Goal: Task Accomplishment & Management: Use online tool/utility

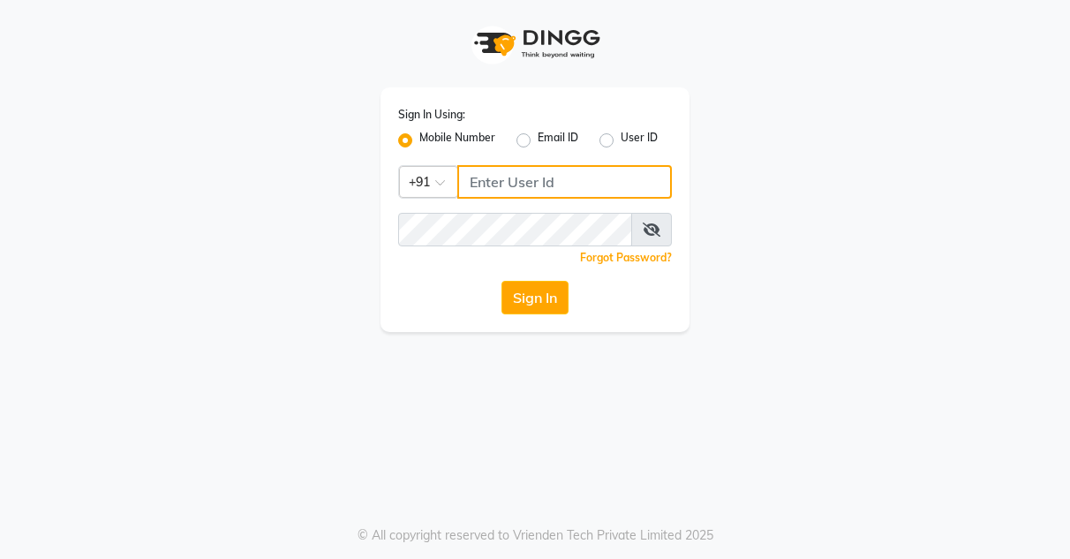
type input "9256811116"
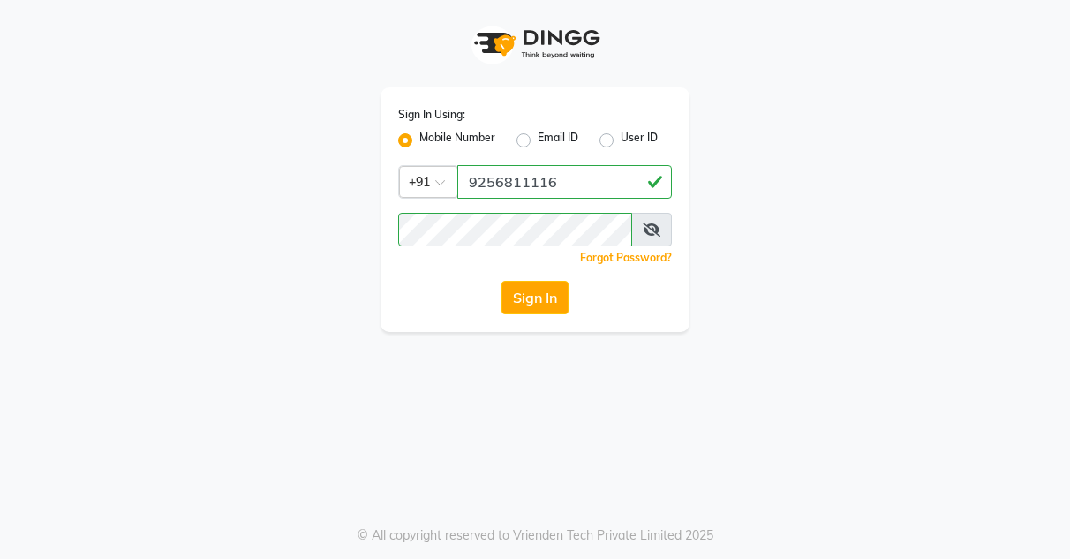
click at [649, 222] on icon at bounding box center [652, 229] width 18 height 14
click at [649, 222] on icon at bounding box center [652, 229] width 16 height 14
click at [549, 290] on button "Sign In" at bounding box center [534, 298] width 67 height 34
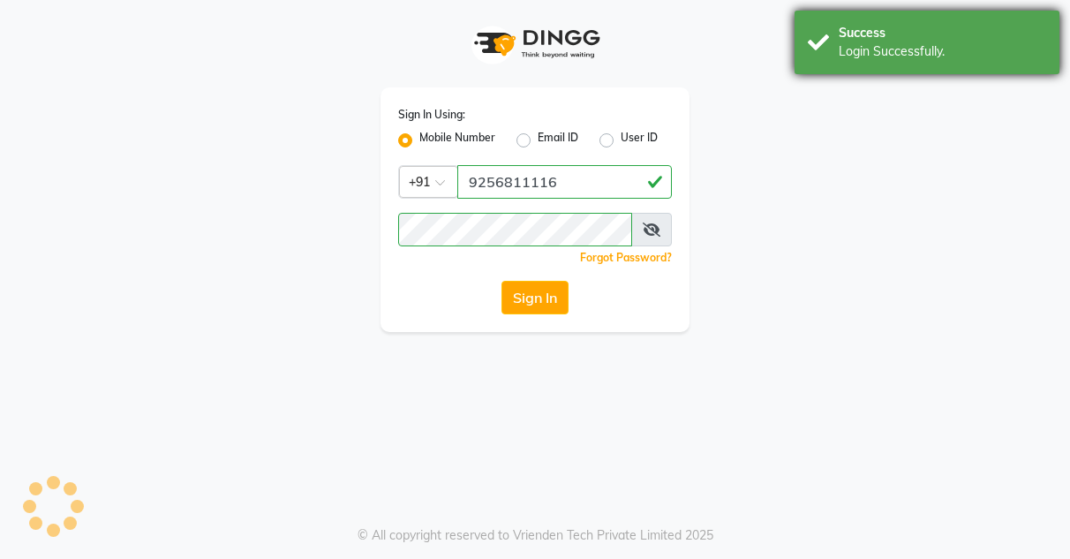
click at [927, 41] on div "Success" at bounding box center [942, 33] width 207 height 19
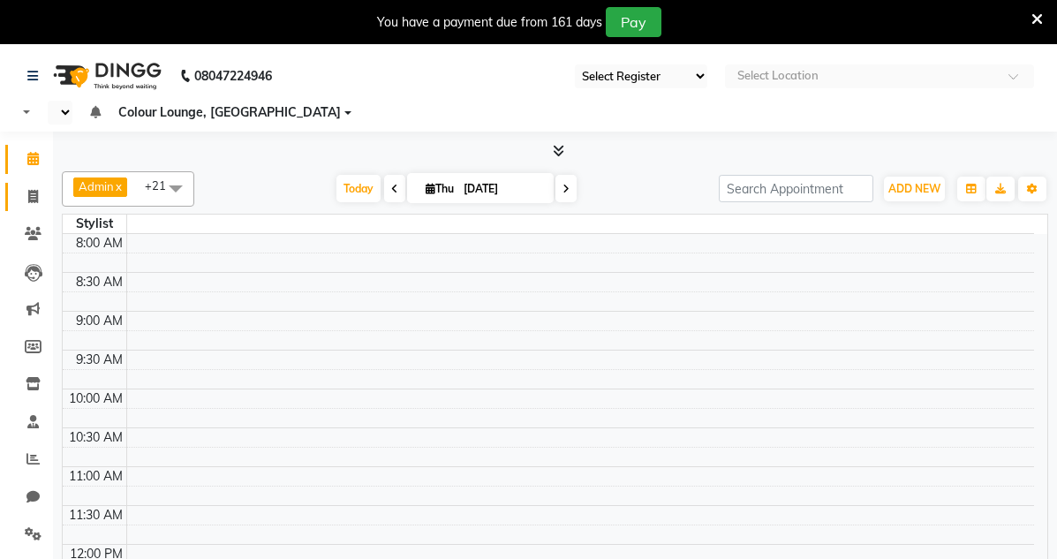
select select "75"
select select "en"
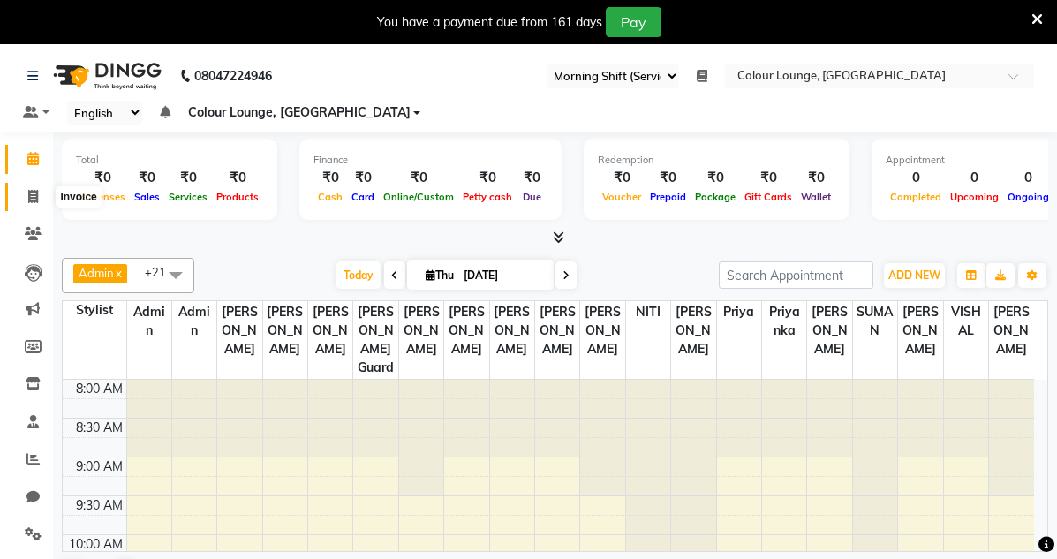
click at [41, 198] on span at bounding box center [33, 197] width 31 height 20
select select "service"
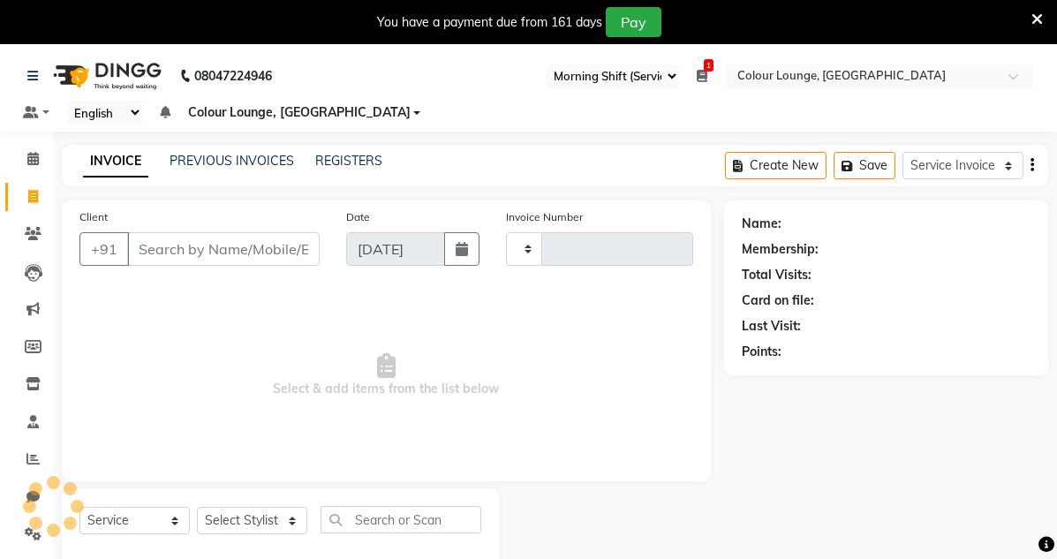
type input "3226"
select select "8015"
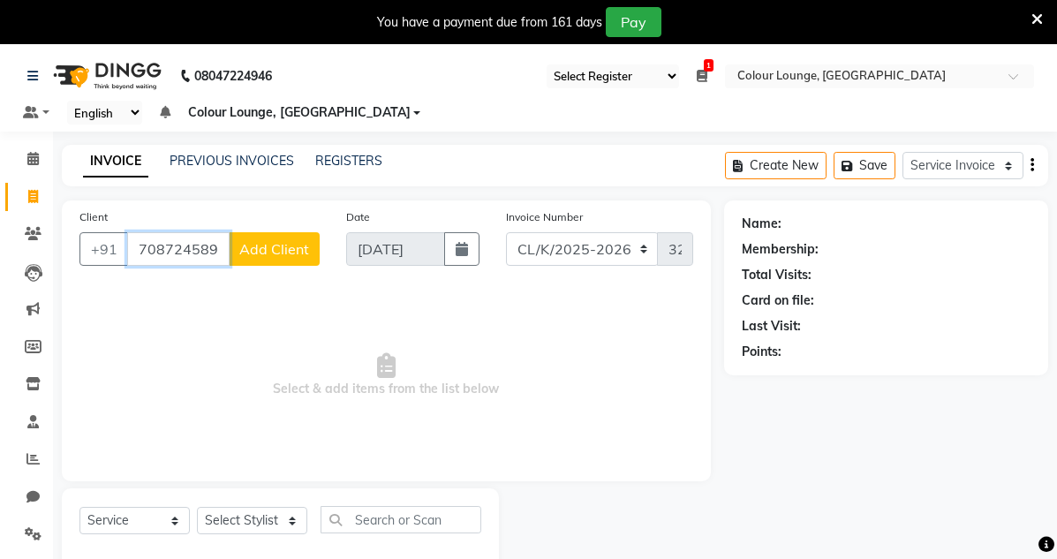
type input "7087245896"
click at [278, 256] on span "Add Client" at bounding box center [274, 249] width 70 height 18
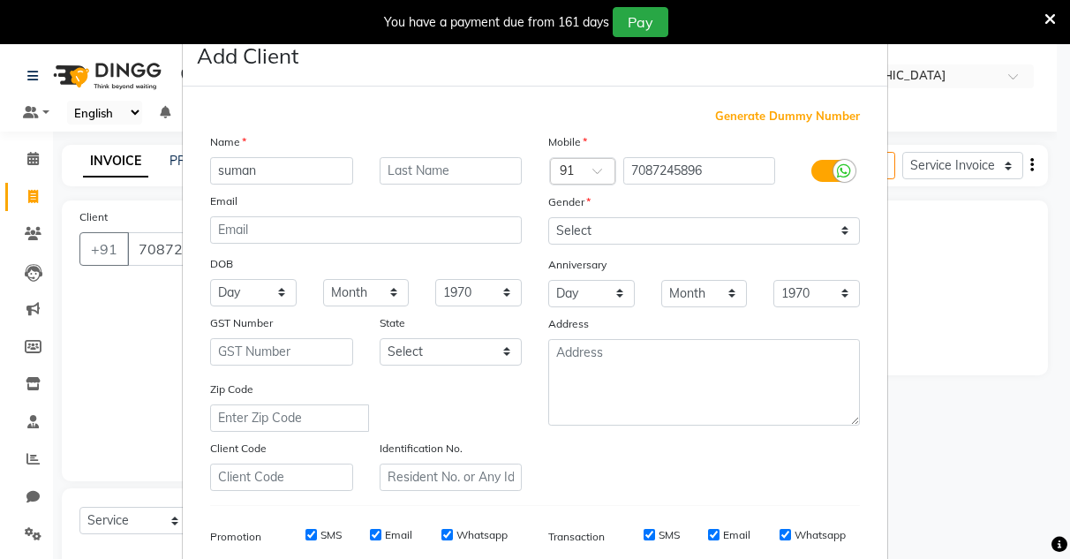
type input "suman"
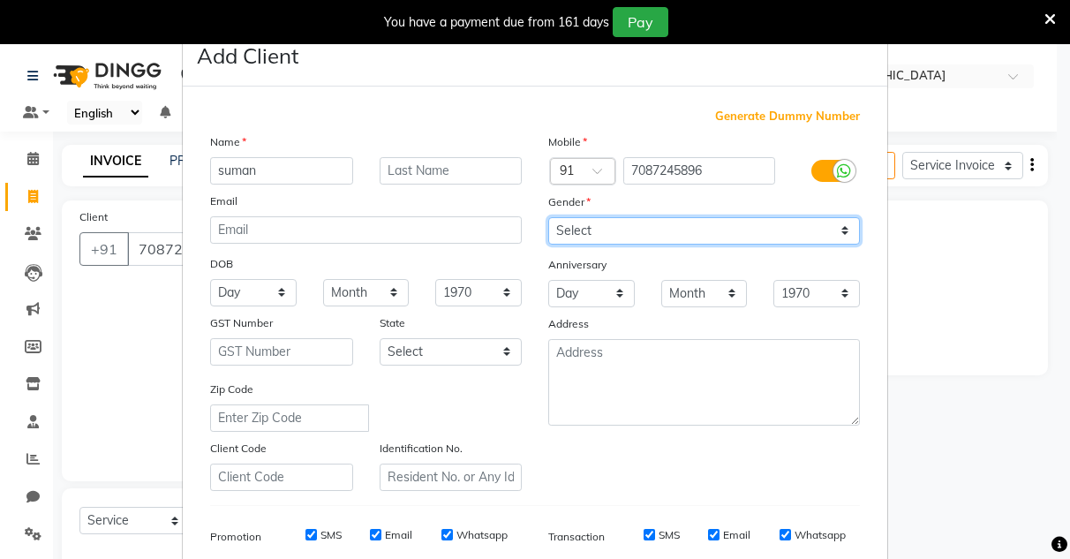
drag, startPoint x: 624, startPoint y: 230, endPoint x: 624, endPoint y: 242, distance: 12.4
click at [624, 234] on select "Select [DEMOGRAPHIC_DATA] [DEMOGRAPHIC_DATA] Other Prefer Not To Say" at bounding box center [704, 230] width 312 height 27
select select "[DEMOGRAPHIC_DATA]"
click at [548, 217] on select "Select [DEMOGRAPHIC_DATA] [DEMOGRAPHIC_DATA] Other Prefer Not To Say" at bounding box center [704, 230] width 312 height 27
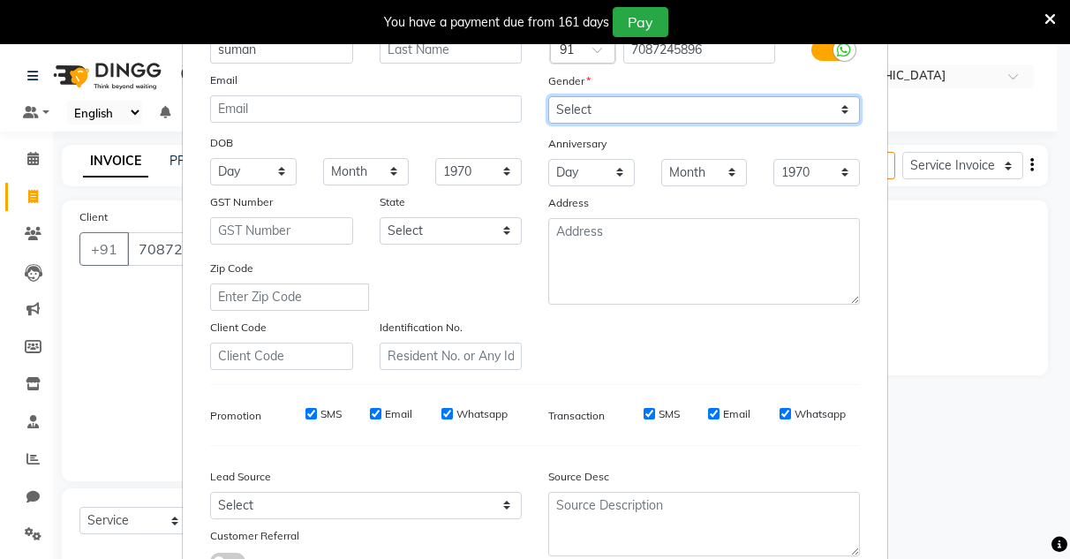
scroll to position [256, 0]
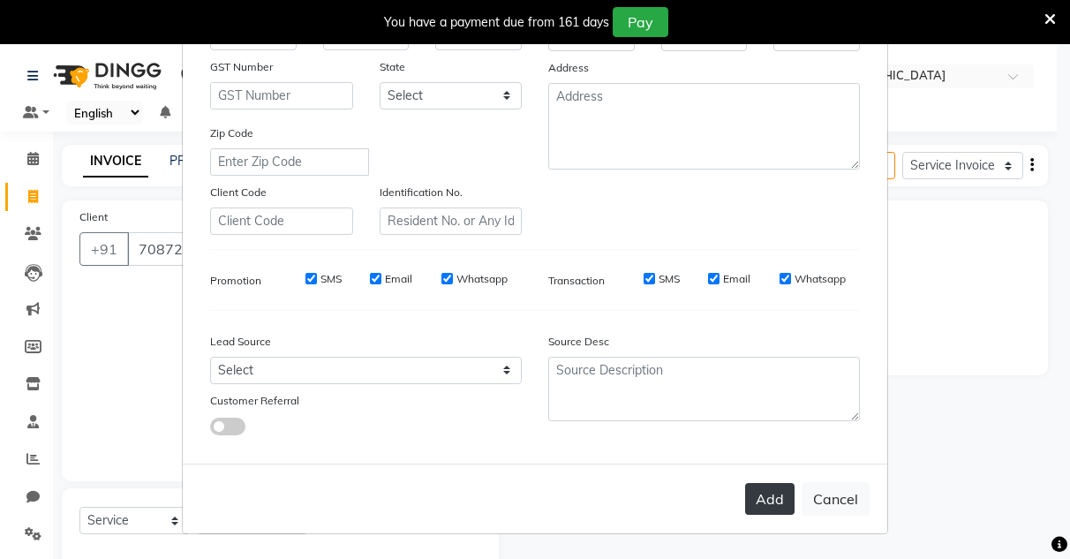
click at [781, 505] on button "Add" at bounding box center [769, 499] width 49 height 32
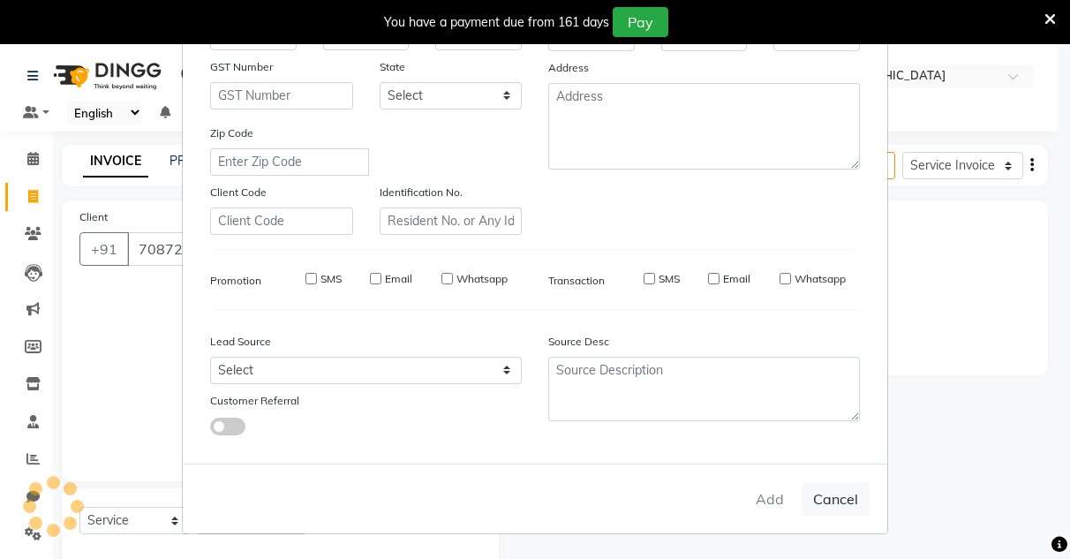
select select
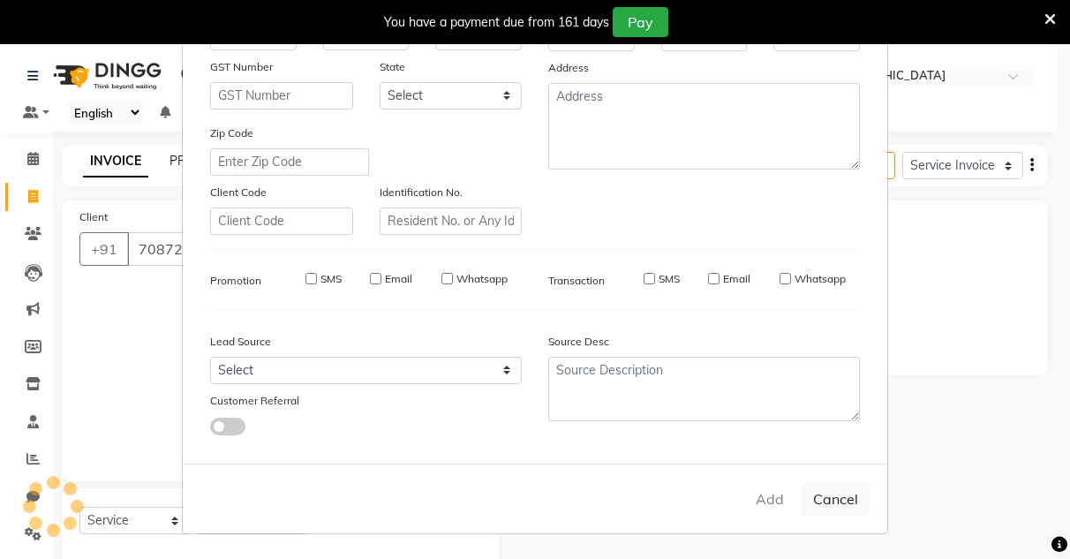
select select
checkbox input "false"
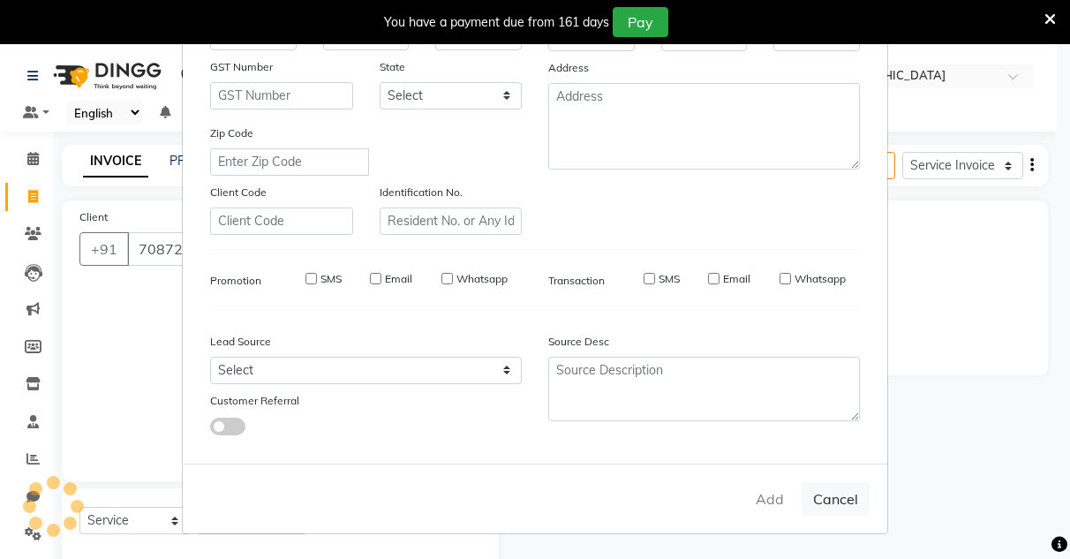
checkbox input "false"
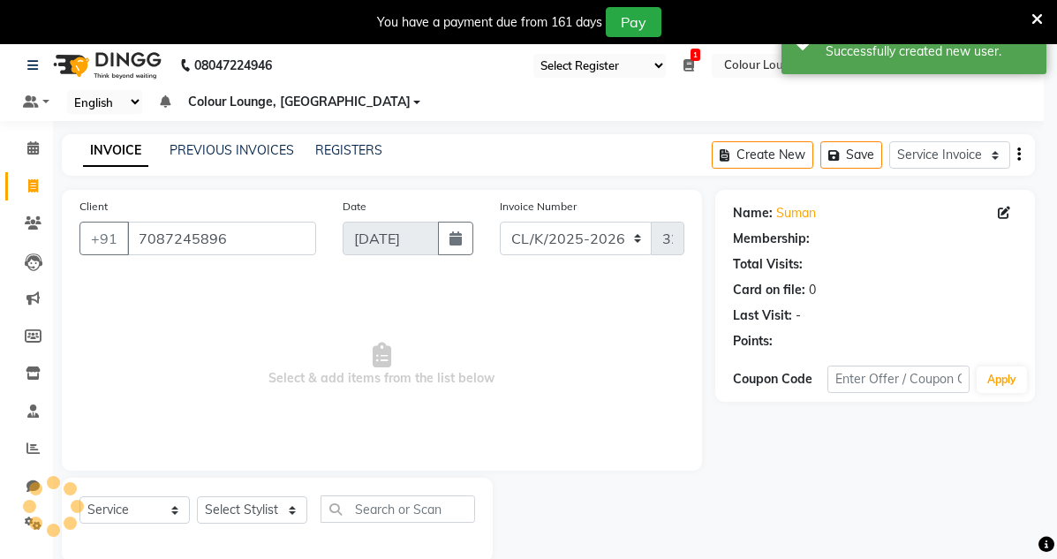
select select "1: Object"
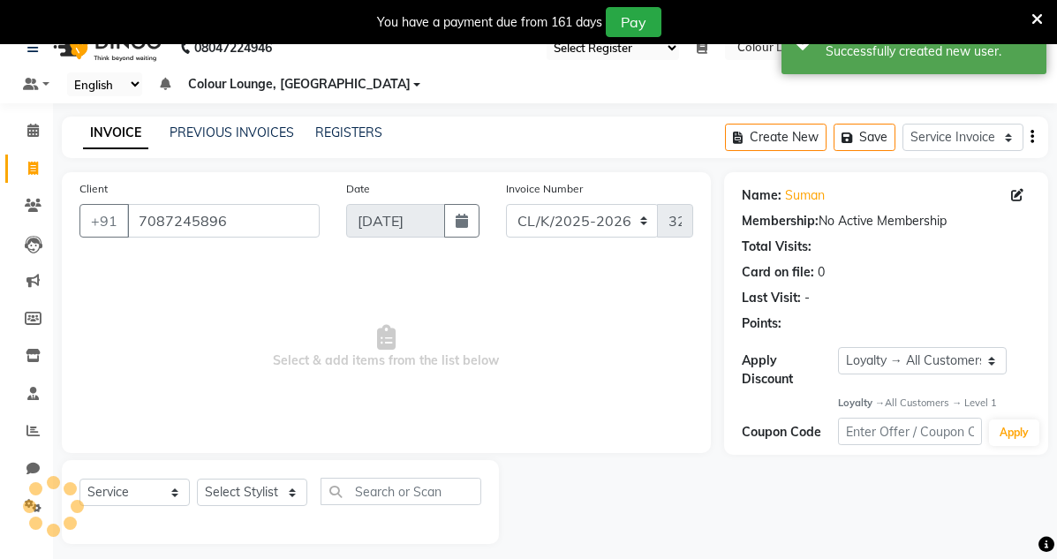
scroll to position [44, 0]
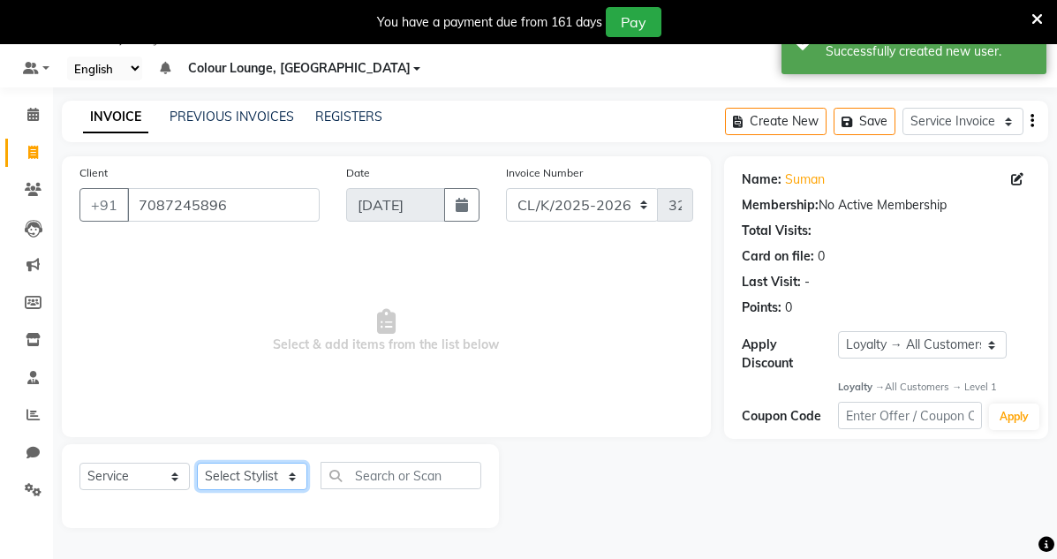
click at [279, 486] on select "Select Stylist Admin Admin [PERSON_NAME] [PERSON_NAME] Colour Lounge, [GEOGRAPH…" at bounding box center [252, 476] width 110 height 27
select select "70118"
click at [197, 463] on select "Select Stylist Admin Admin [PERSON_NAME] [PERSON_NAME] Colour Lounge, [GEOGRAPH…" at bounding box center [252, 476] width 110 height 27
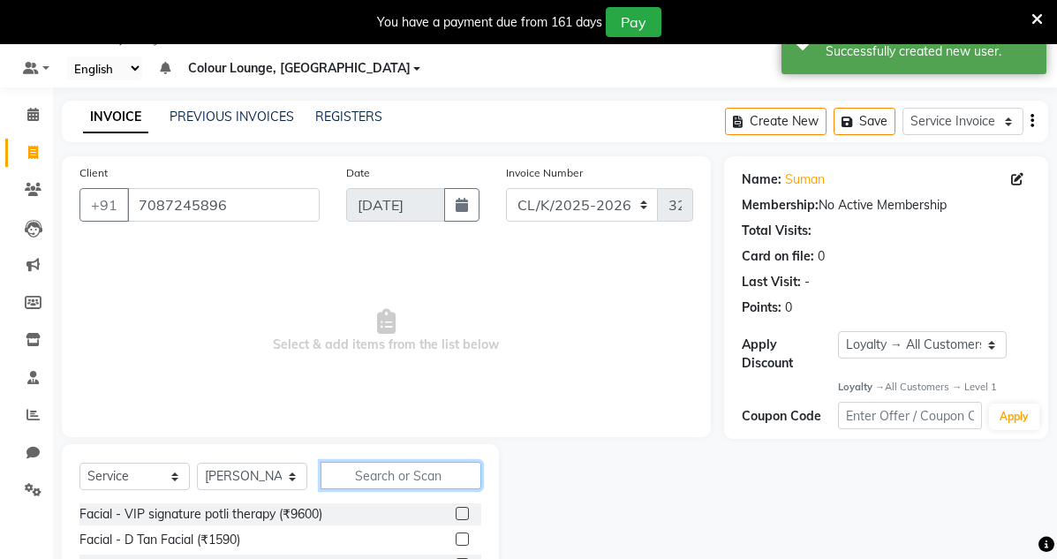
click at [397, 489] on div "Select Service Membership Package Voucher Prepaid Gift Card Select Stylist Admi…" at bounding box center [280, 482] width 402 height 41
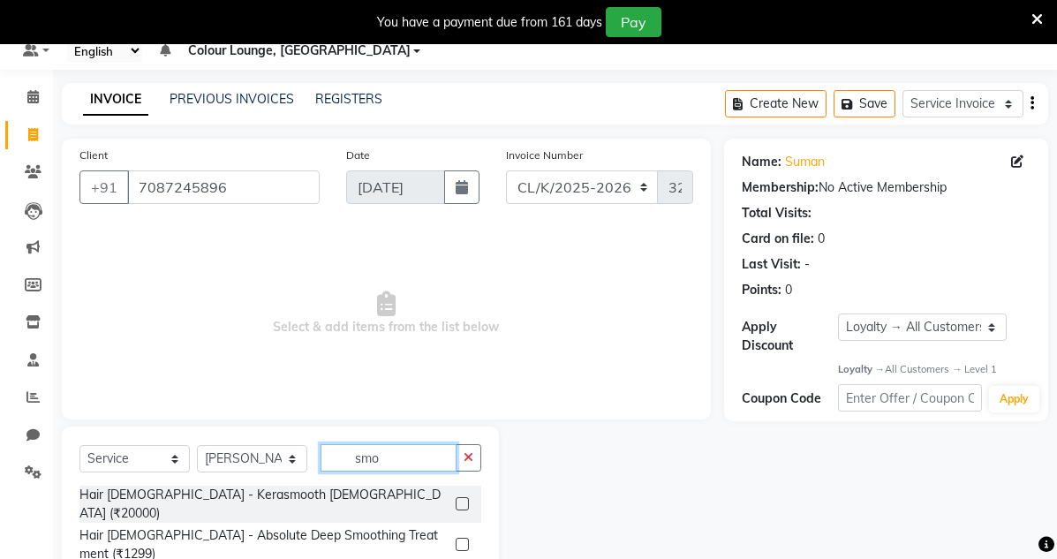
scroll to position [91, 0]
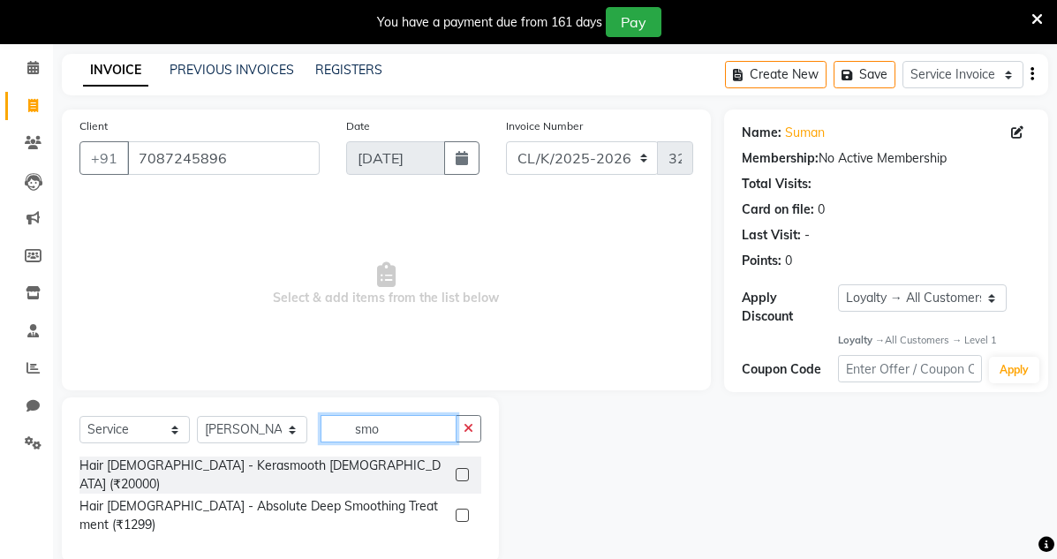
type input "smo"
click at [460, 509] on label at bounding box center [462, 515] width 13 height 13
click at [460, 510] on input "checkbox" at bounding box center [461, 515] width 11 height 11
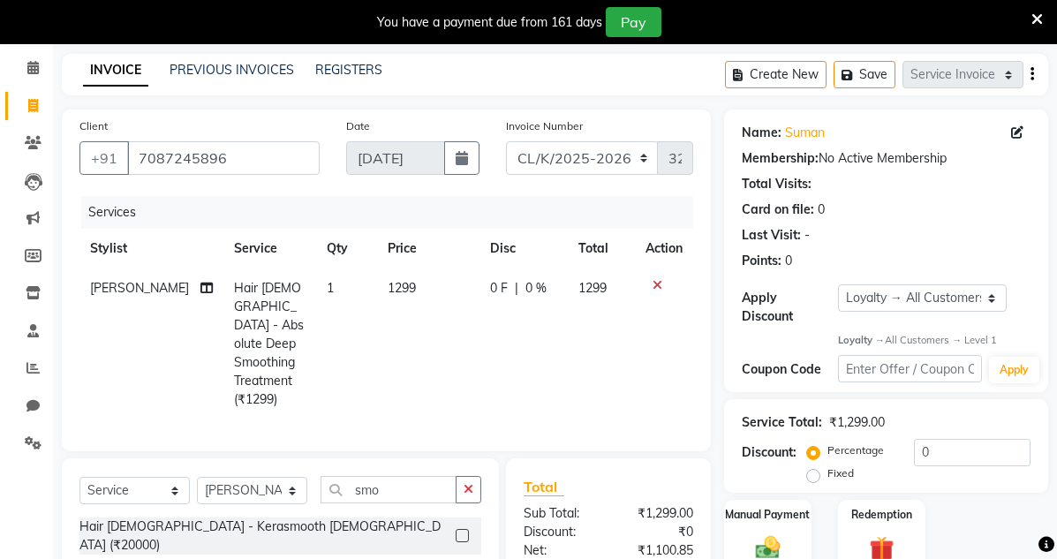
checkbox input "false"
click at [463, 341] on td "1299" at bounding box center [428, 343] width 102 height 151
select select "70118"
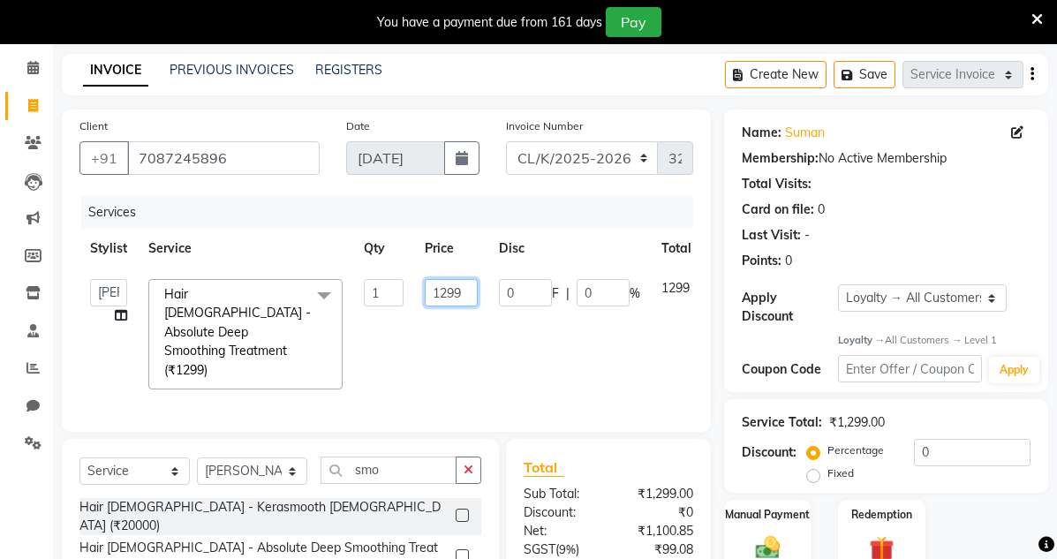
drag, startPoint x: 468, startPoint y: 292, endPoint x: 414, endPoint y: 304, distance: 55.1
click at [414, 304] on td "1299" at bounding box center [451, 334] width 74 height 132
type input "5500"
click at [280, 447] on div "Select Service Membership Package Voucher Prepaid Gift Card Select Stylist Admi…" at bounding box center [280, 521] width 437 height 165
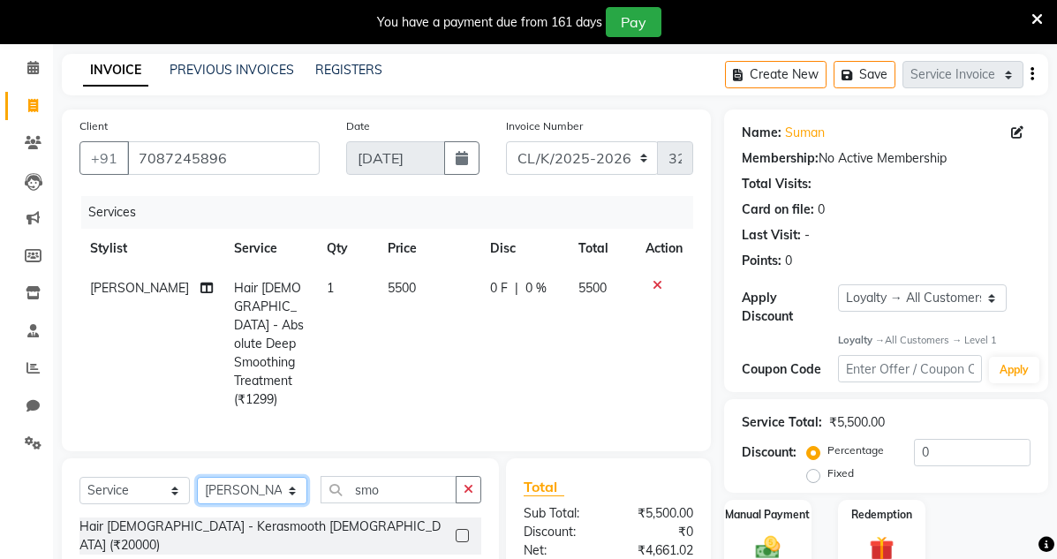
select select "82296"
click at [197, 477] on select "Select Stylist Admin Admin [PERSON_NAME] [PERSON_NAME] Colour Lounge, [GEOGRAPH…" at bounding box center [252, 490] width 110 height 27
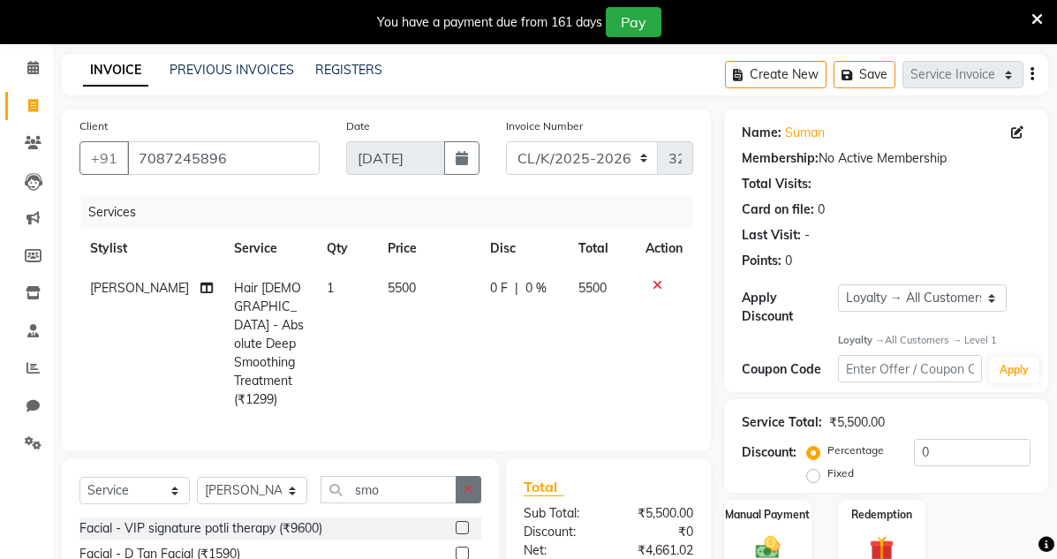
click at [465, 483] on icon "button" at bounding box center [468, 489] width 10 height 12
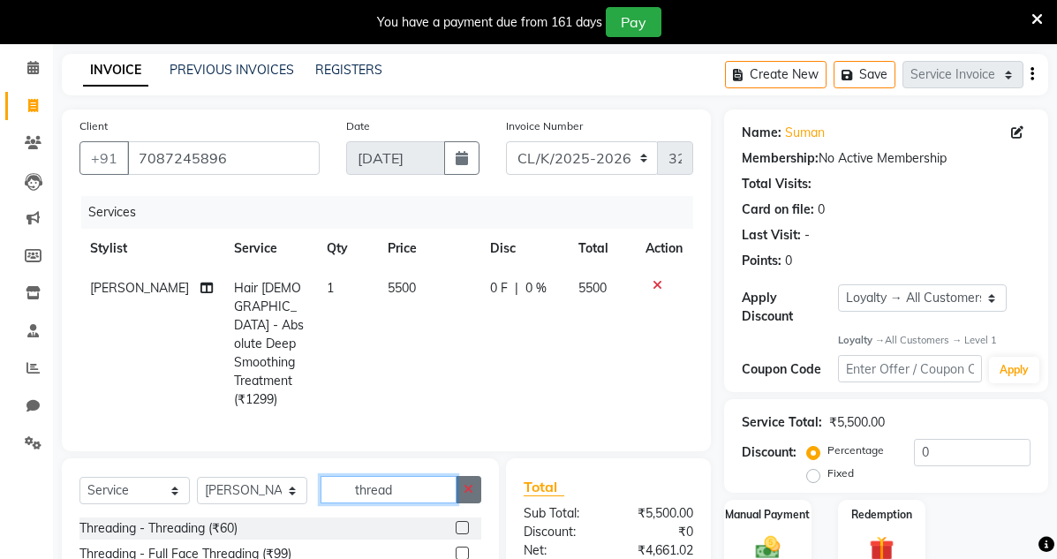
scroll to position [253, 0]
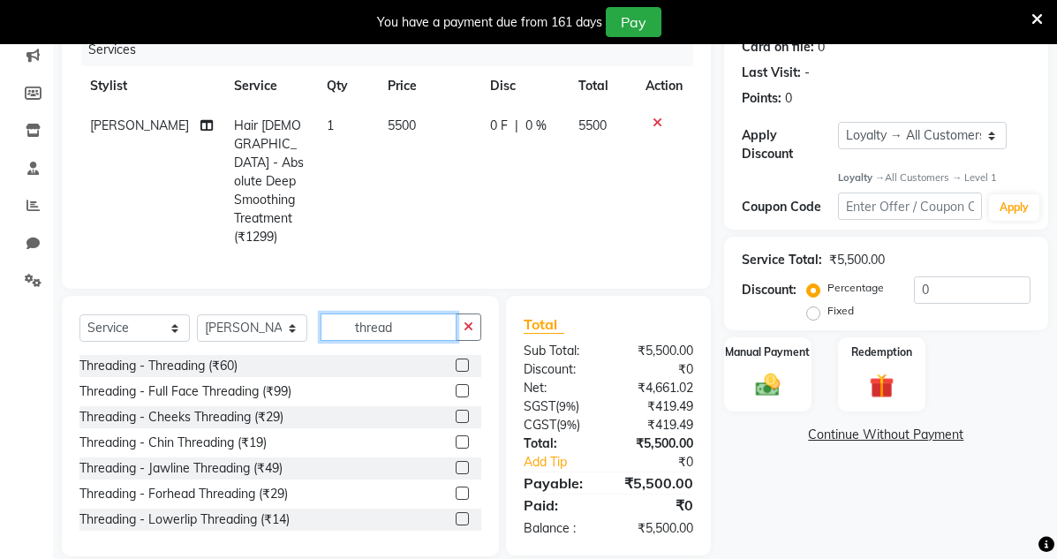
type input "thread"
click at [456, 358] on label at bounding box center [462, 364] width 13 height 13
click at [456, 360] on input "checkbox" at bounding box center [461, 365] width 11 height 11
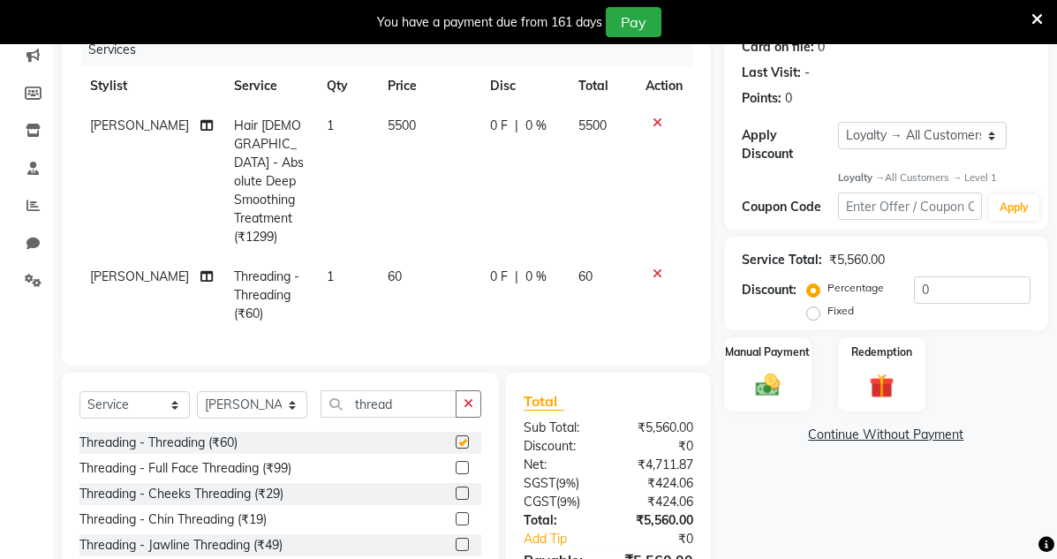
click at [426, 171] on td "5500" at bounding box center [428, 181] width 102 height 151
checkbox input "false"
select select "70118"
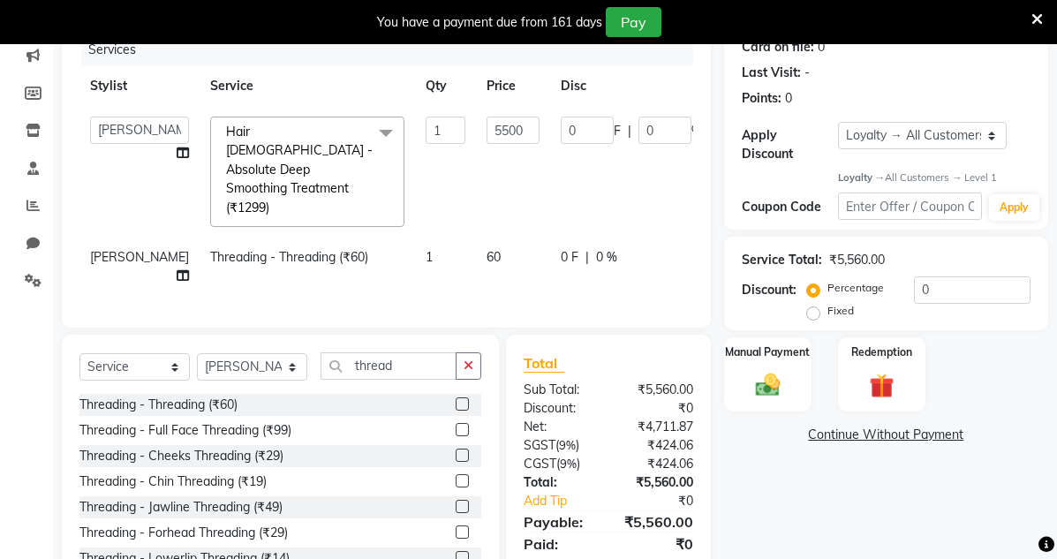
click at [488, 237] on td "60" at bounding box center [513, 266] width 74 height 58
select select "82296"
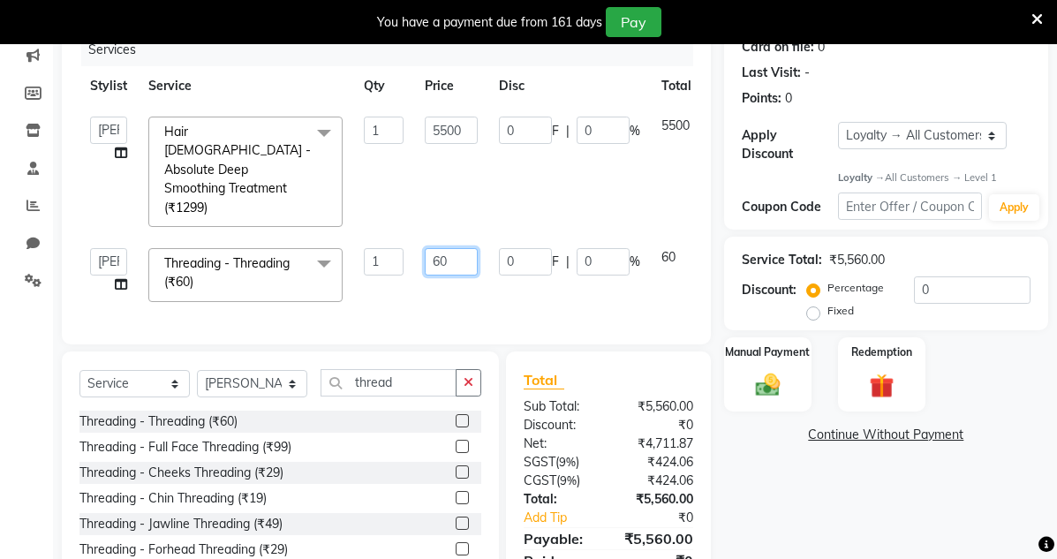
drag, startPoint x: 469, startPoint y: 221, endPoint x: 365, endPoint y: 211, distance: 104.6
click at [387, 237] on tr "Admin Admin [PERSON_NAME] [PERSON_NAME] Colour Lounge, [GEOGRAPHIC_DATA] Colour…" at bounding box center [419, 274] width 681 height 75
type input "40"
click at [531, 189] on td "0 F | 0 %" at bounding box center [569, 172] width 162 height 132
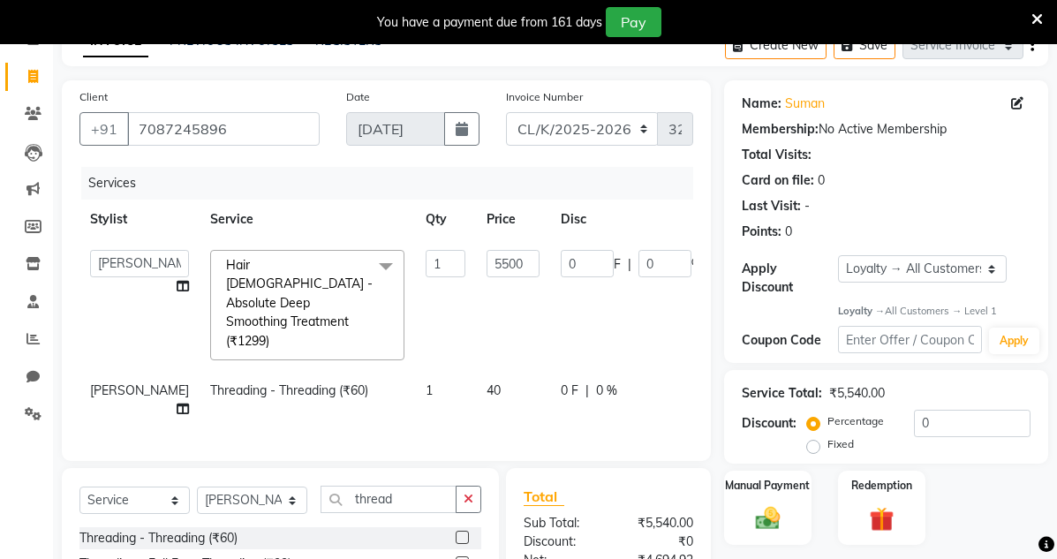
scroll to position [291, 0]
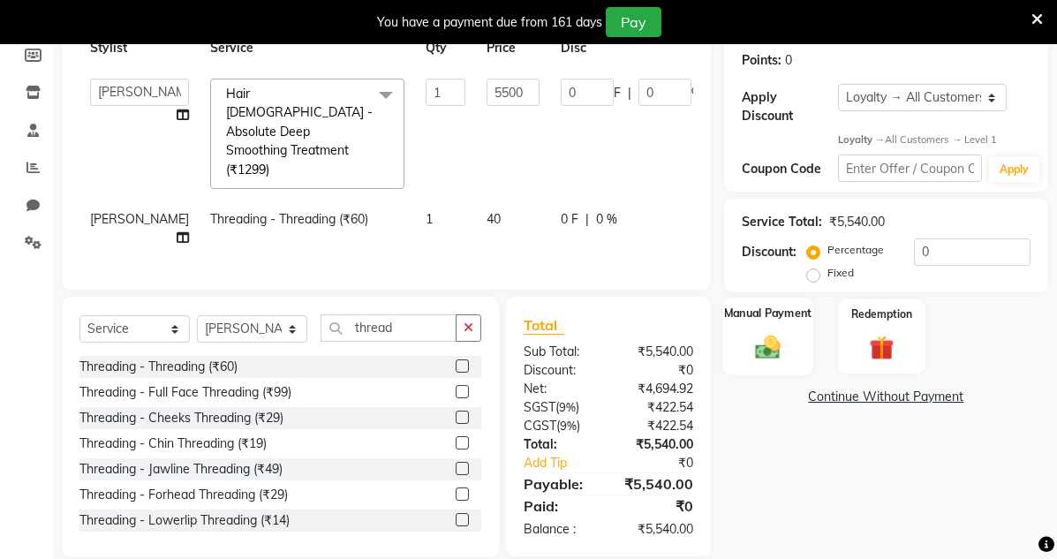
click at [793, 333] on div "Manual Payment" at bounding box center [767, 336] width 91 height 77
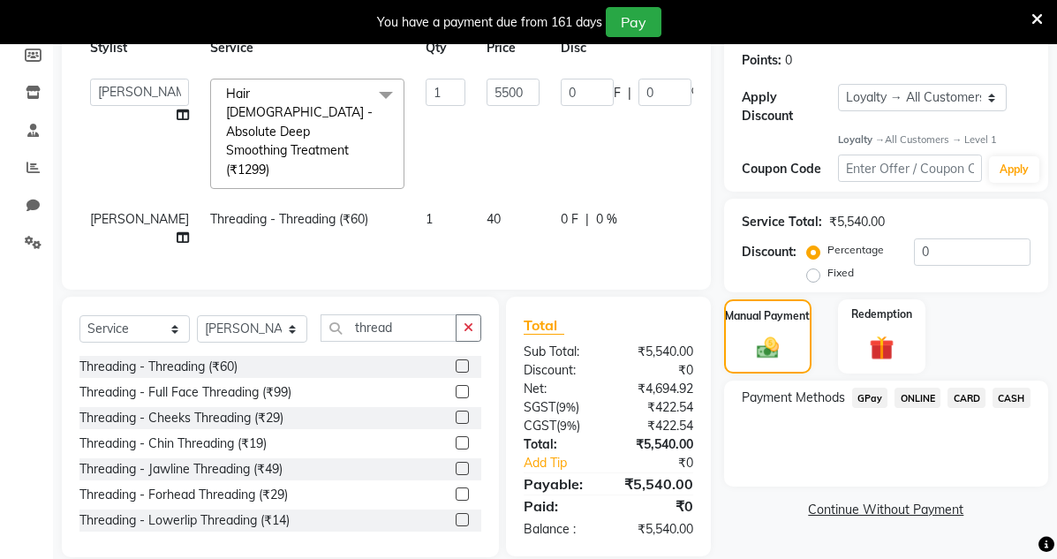
click at [877, 390] on span "GPay" at bounding box center [870, 398] width 36 height 20
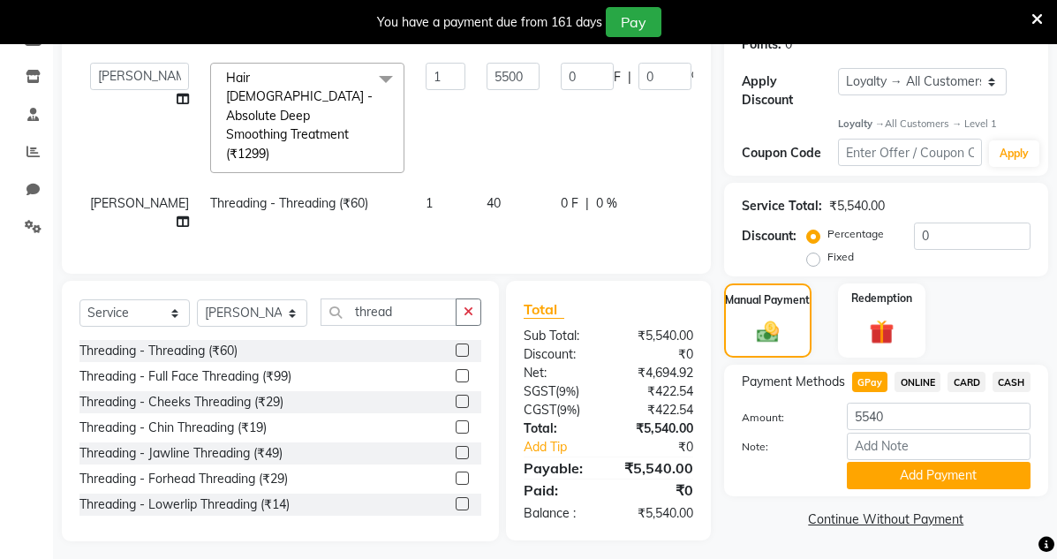
scroll to position [0, 88]
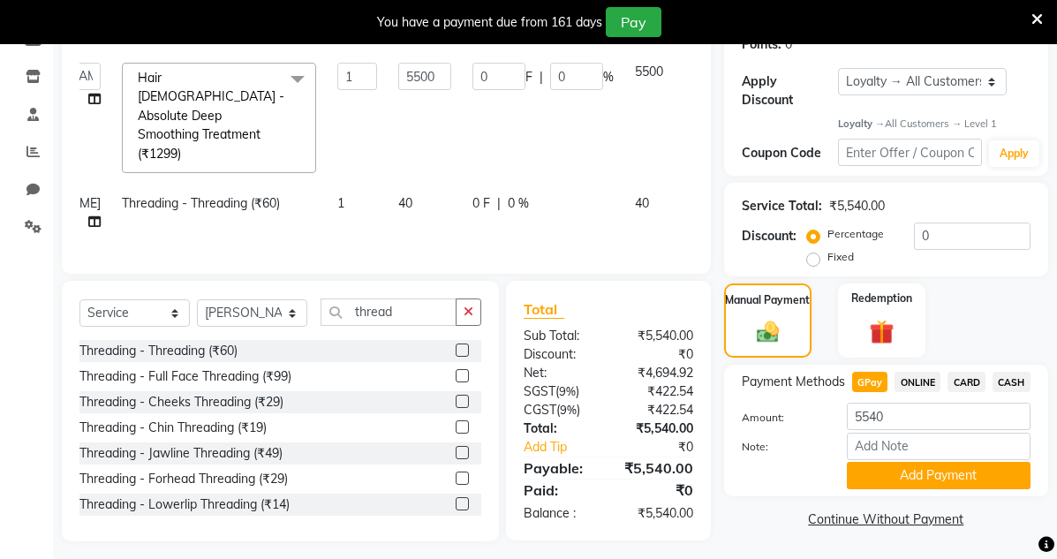
click at [693, 194] on icon at bounding box center [698, 200] width 10 height 12
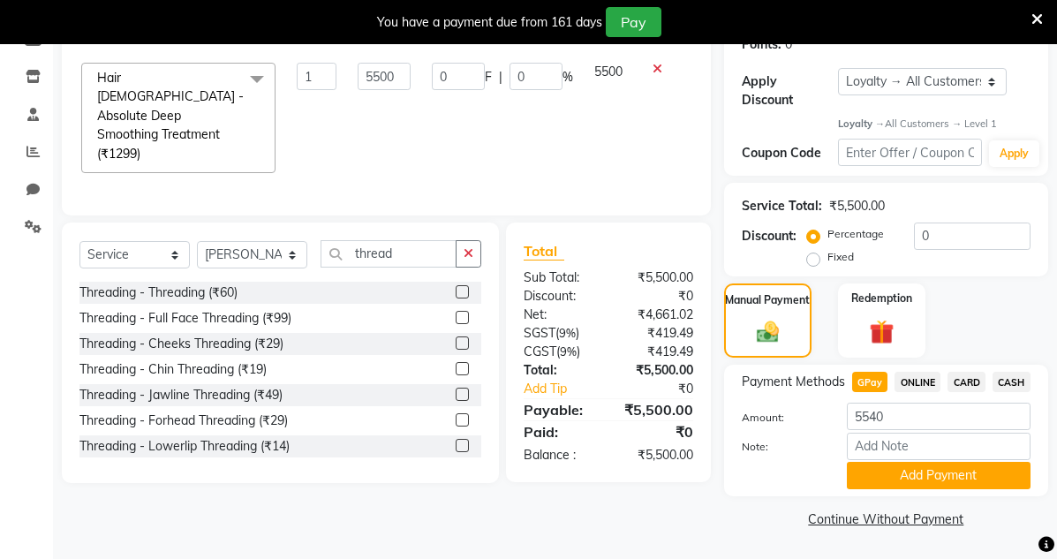
scroll to position [0, 67]
click at [703, 494] on div "Client [PHONE_NUMBER] Date [DATE] Invoice Number DC/K/2025-2026 CL/K/2025-2026 …" at bounding box center [386, 212] width 675 height 639
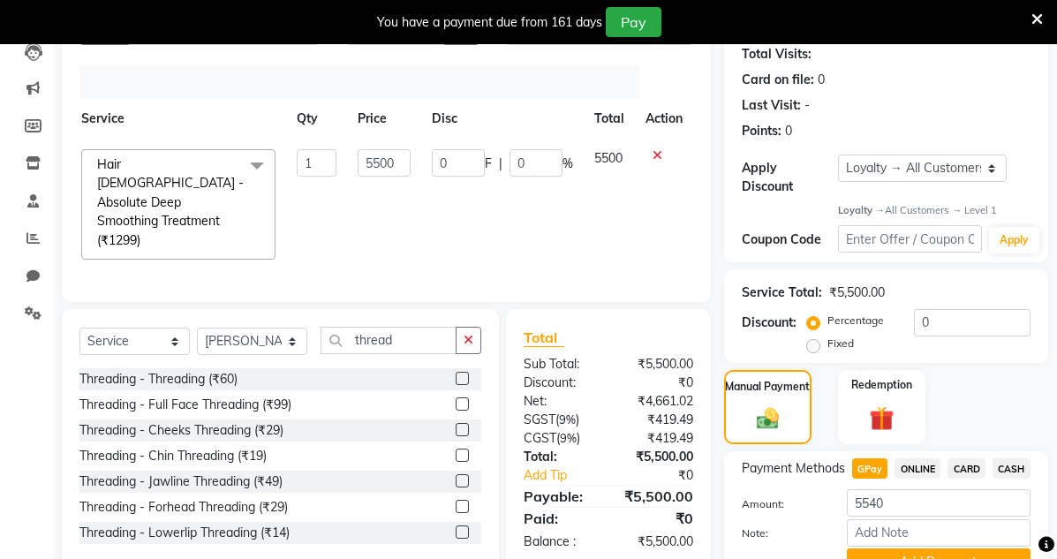
scroll to position [307, 0]
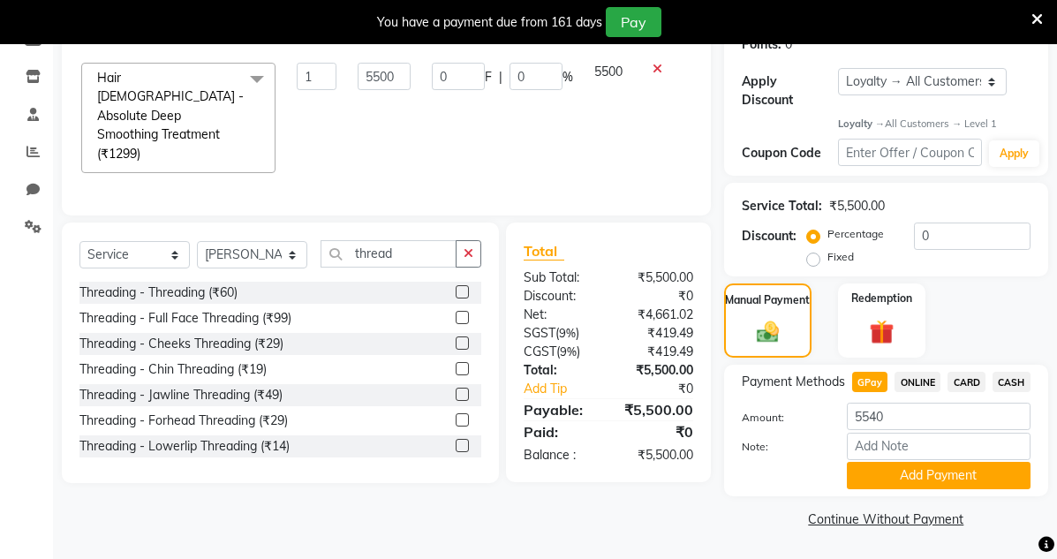
click at [644, 398] on hr at bounding box center [609, 398] width 170 height 1
click at [862, 471] on button "Add Payment" at bounding box center [939, 475] width 184 height 27
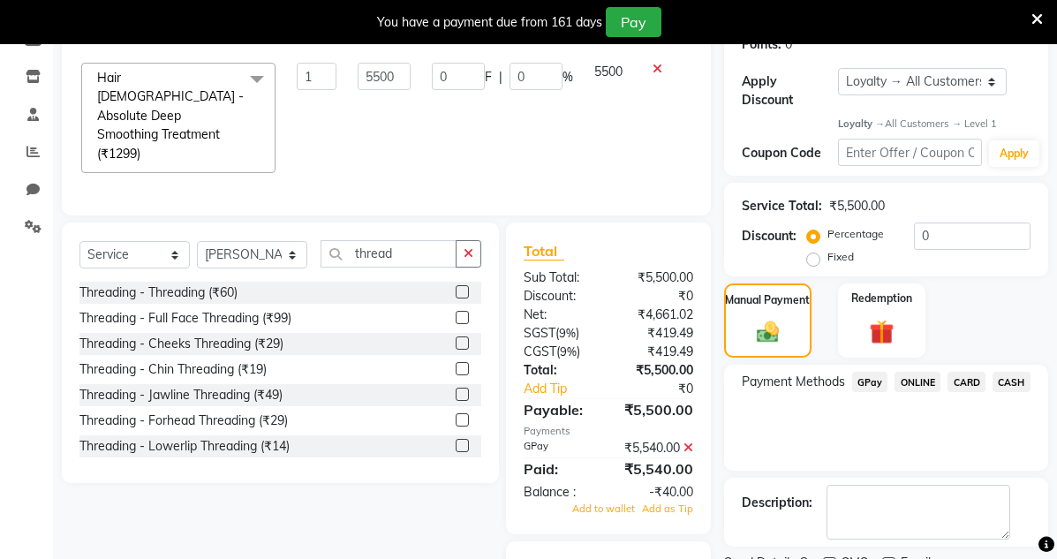
click at [690, 440] on span at bounding box center [688, 448] width 10 height 16
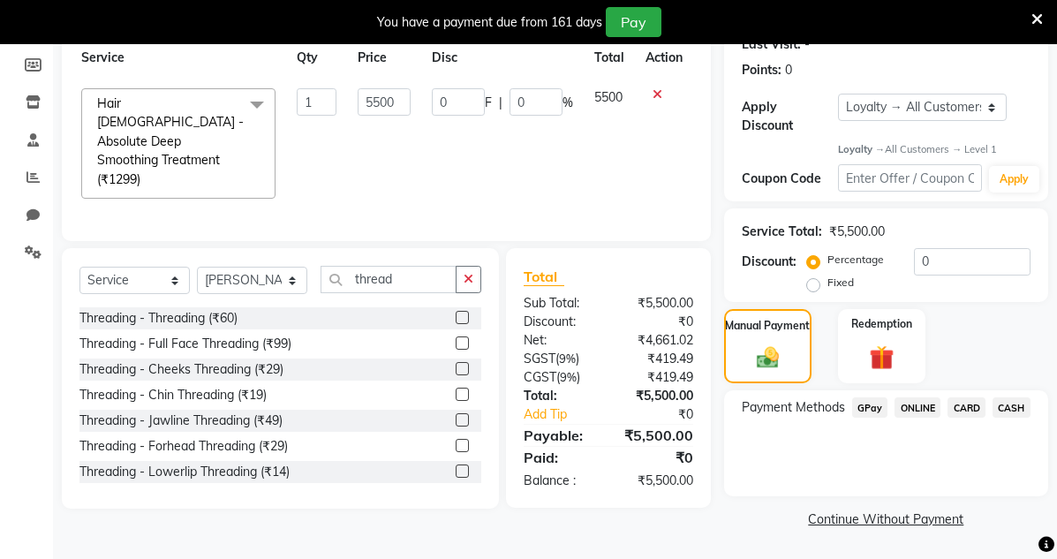
click at [883, 415] on span "GPay" at bounding box center [870, 407] width 36 height 20
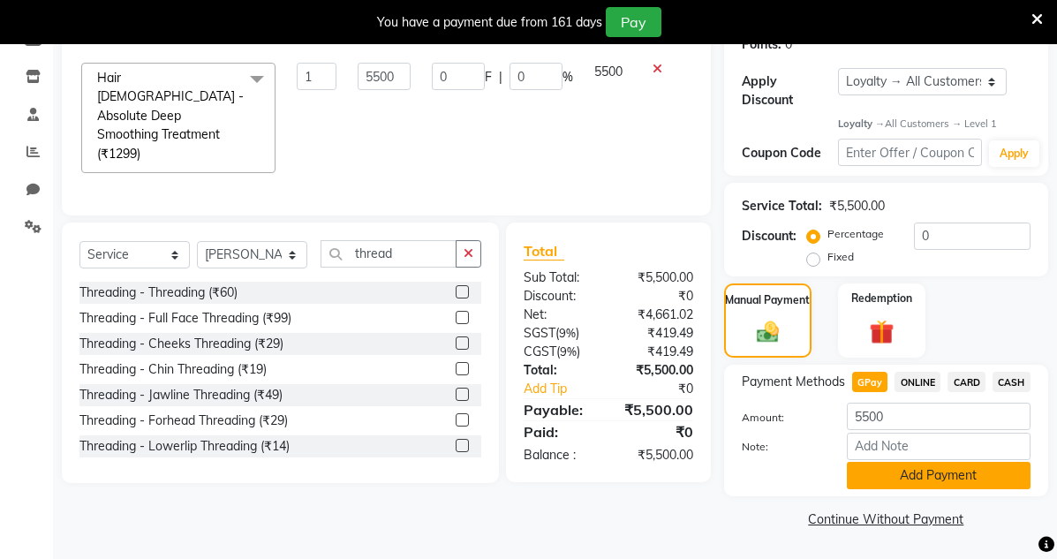
click at [908, 472] on button "Add Payment" at bounding box center [939, 475] width 184 height 27
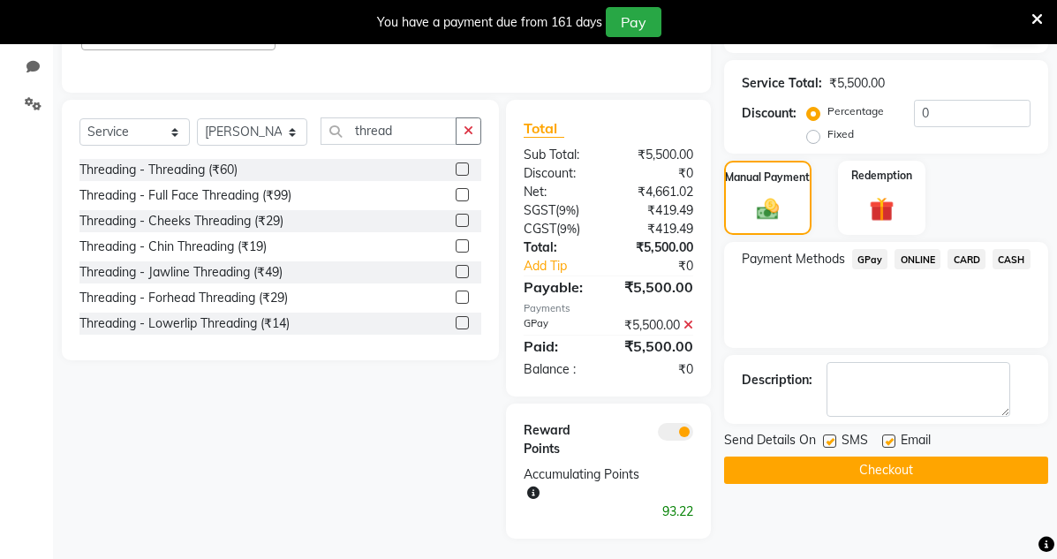
click at [908, 471] on button "Checkout" at bounding box center [886, 469] width 324 height 27
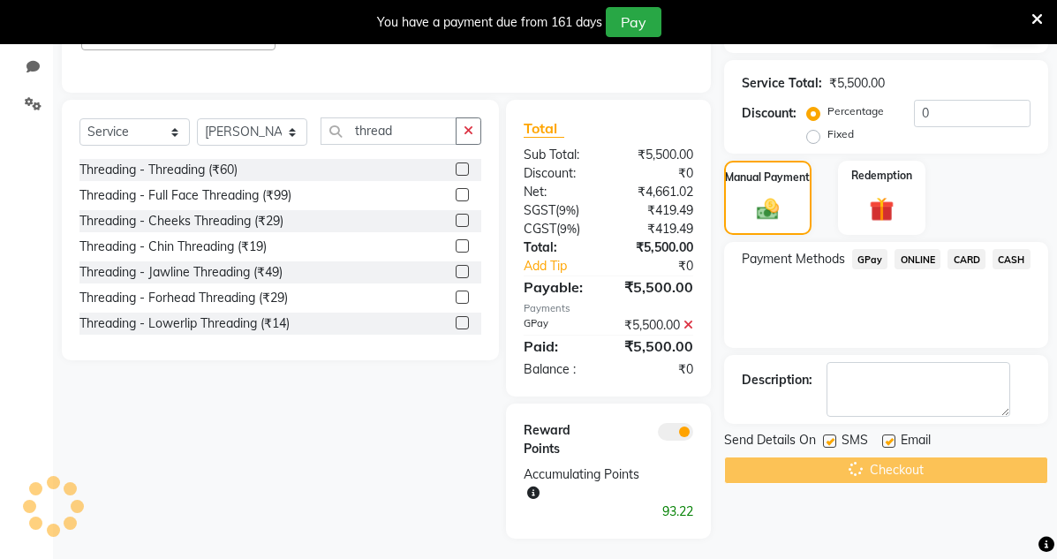
scroll to position [77, 0]
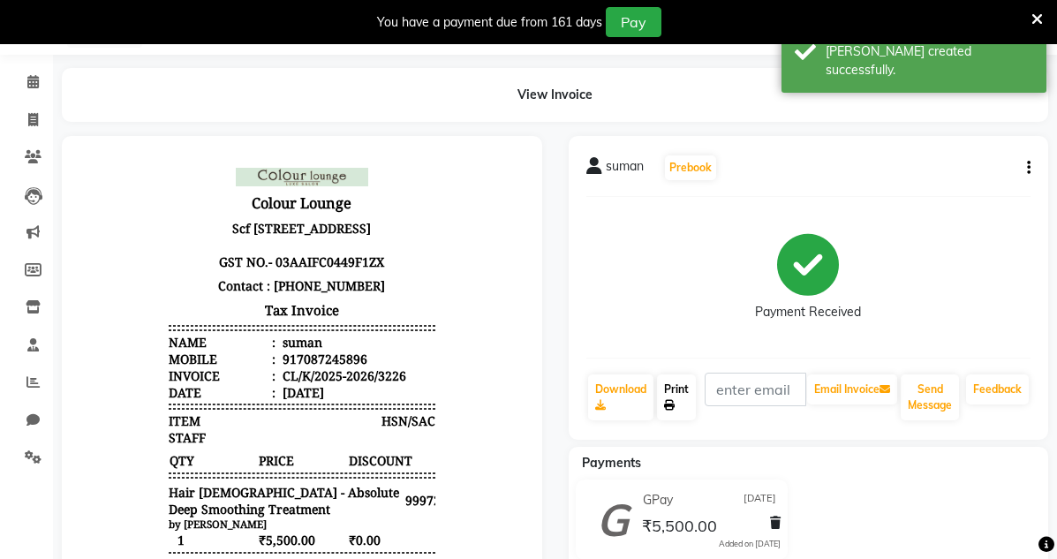
click at [673, 381] on link "Print" at bounding box center [676, 397] width 39 height 46
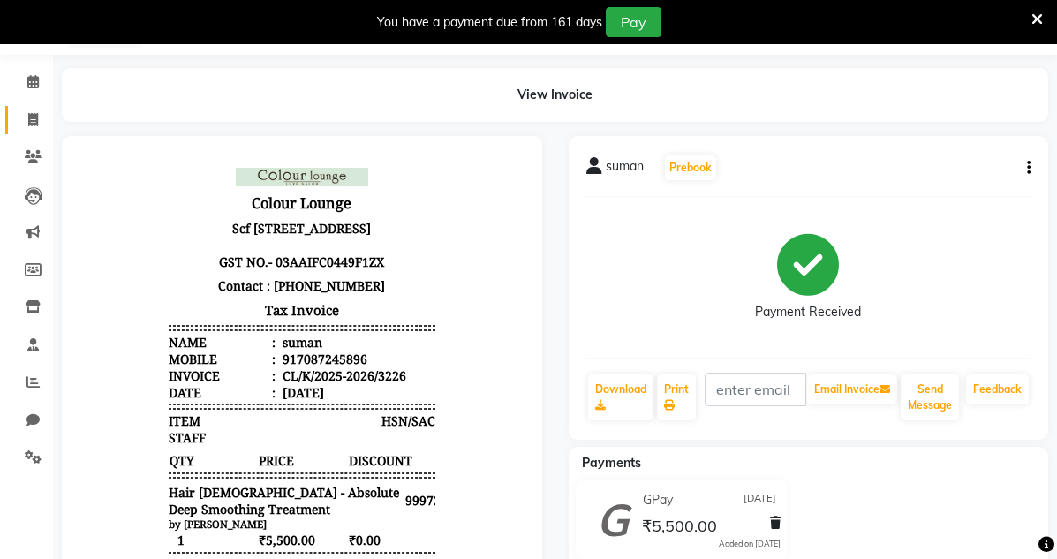
drag, startPoint x: 42, startPoint y: 109, endPoint x: 49, endPoint y: 117, distance: 10.8
click at [44, 110] on link "Invoice" at bounding box center [26, 120] width 42 height 29
select select "service"
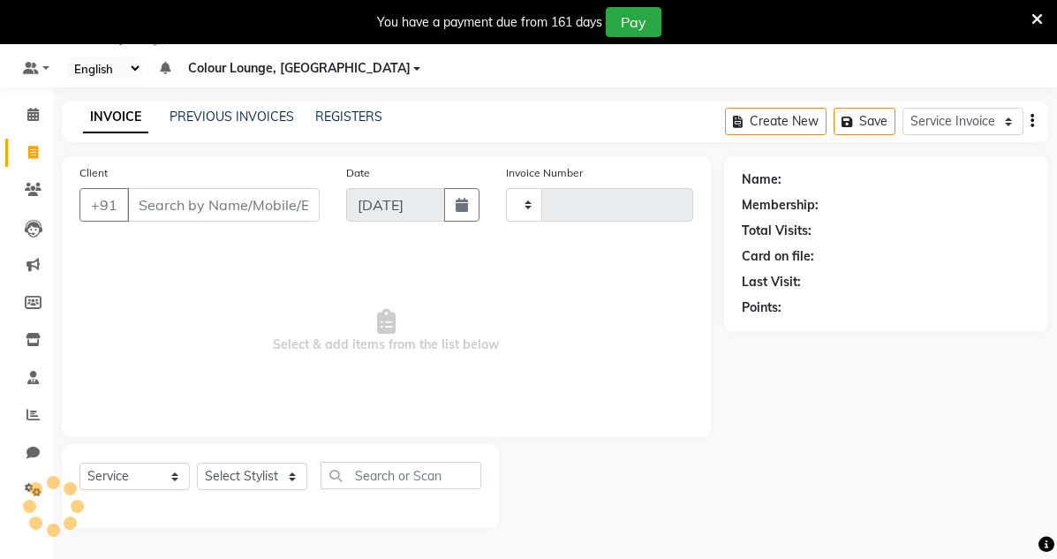
scroll to position [44, 0]
select select "8015"
type input "3227"
click at [212, 112] on link "PREVIOUS INVOICES" at bounding box center [232, 117] width 124 height 16
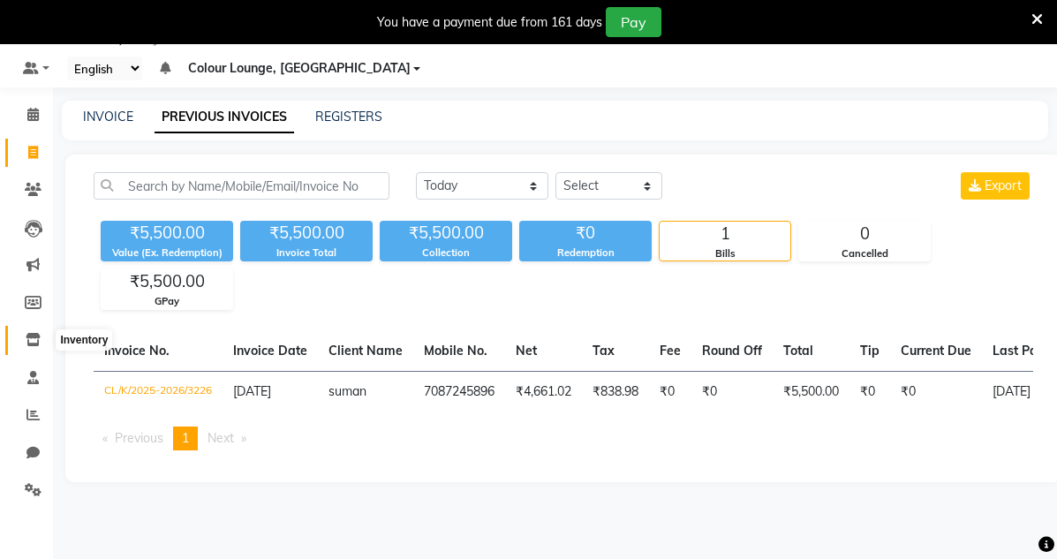
click at [27, 339] on icon at bounding box center [33, 339] width 15 height 13
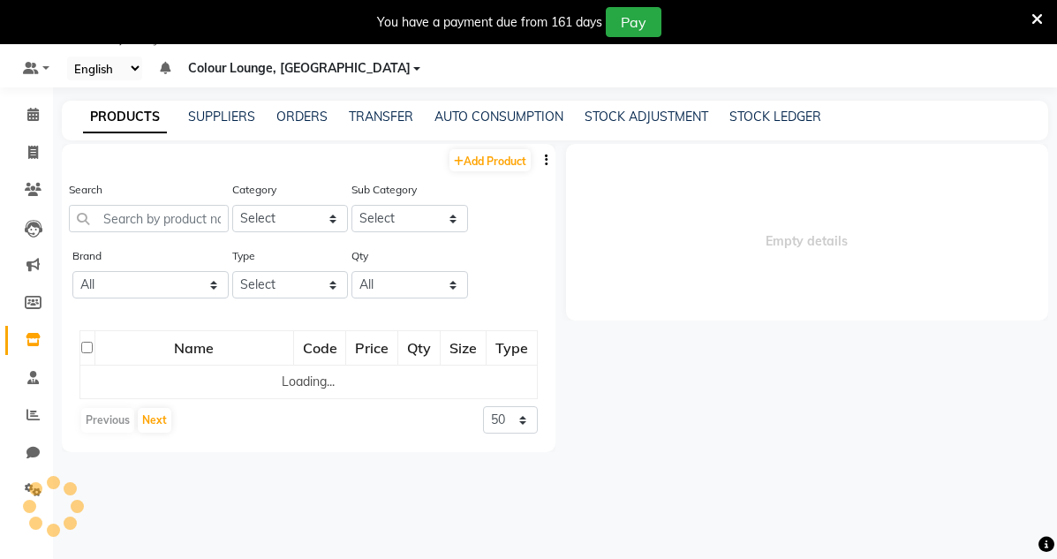
select select
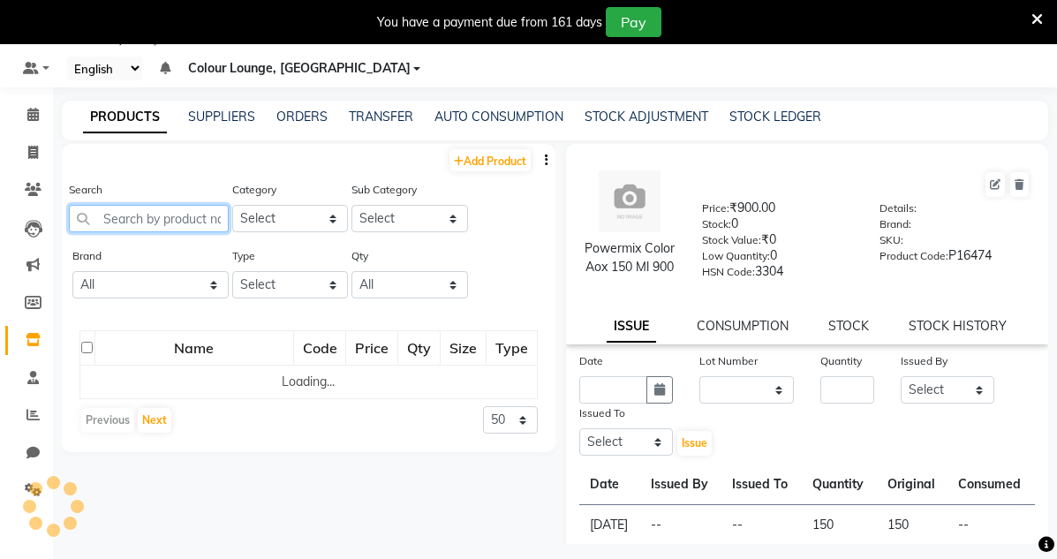
click at [192, 226] on input "text" at bounding box center [149, 218] width 160 height 27
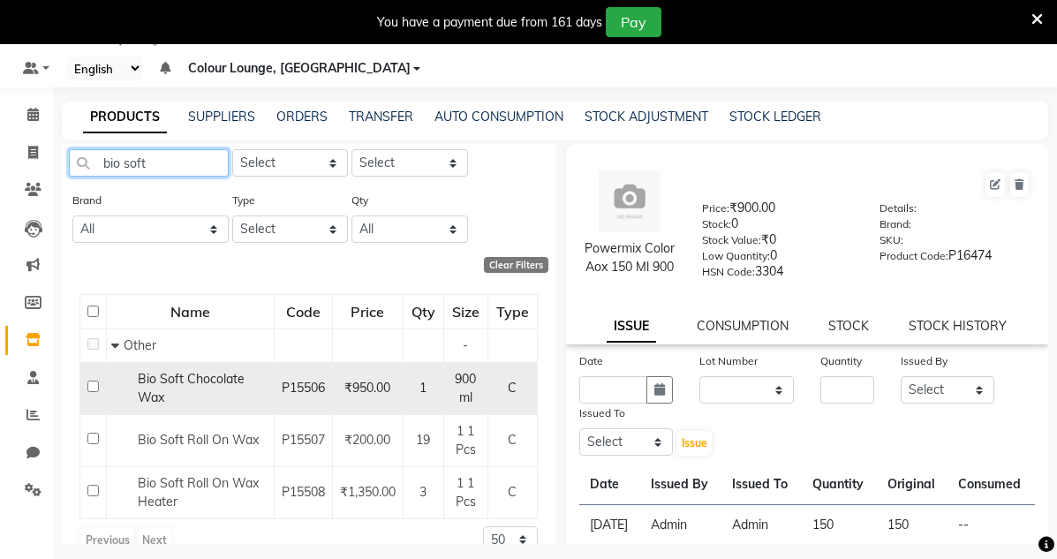
scroll to position [84, 0]
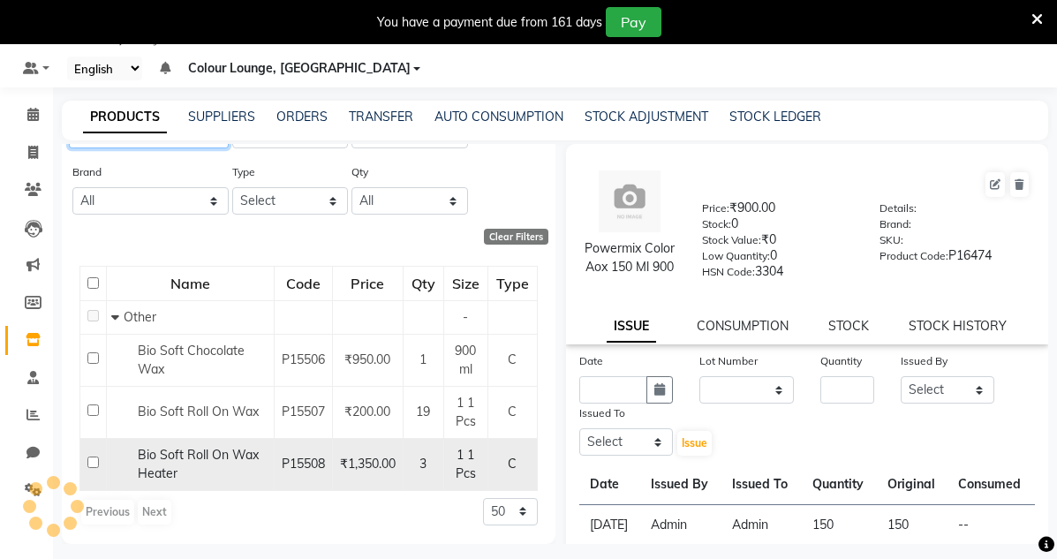
type input "bio soft"
click at [419, 465] on span "3" at bounding box center [422, 464] width 7 height 16
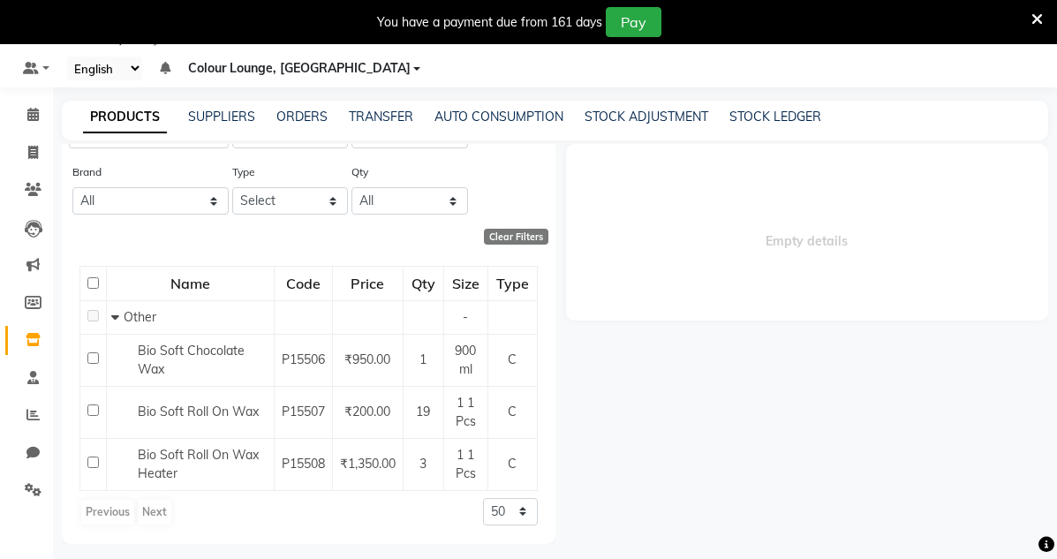
select select
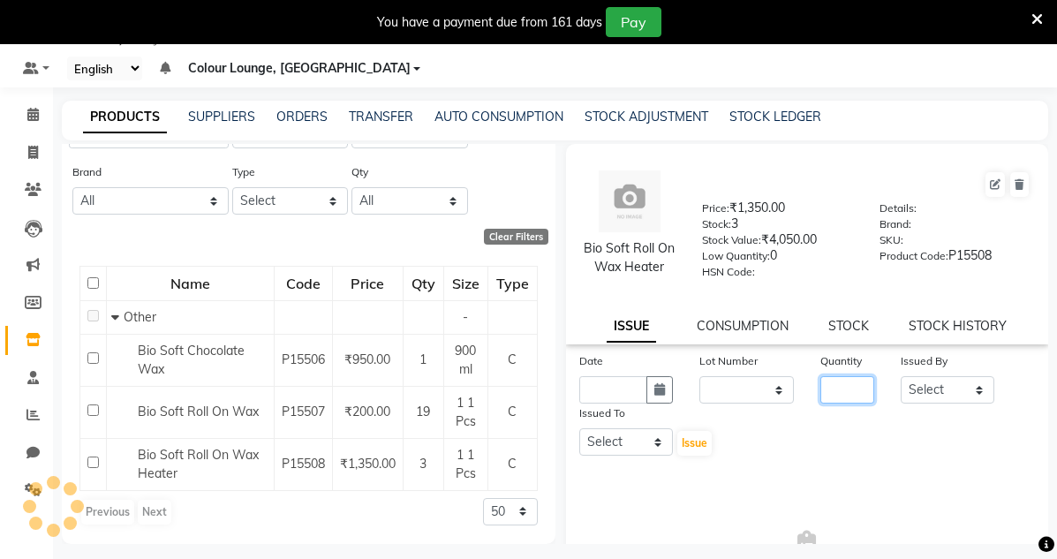
click at [840, 401] on input "number" at bounding box center [847, 389] width 54 height 27
type input "1"
click at [586, 403] on input "text" at bounding box center [613, 389] width 69 height 27
select select "9"
select select "2025"
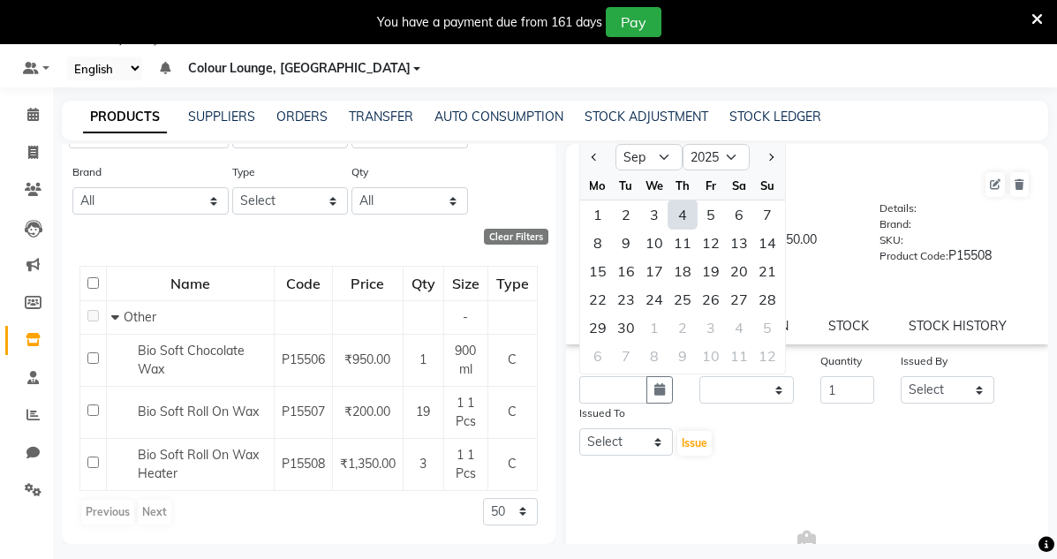
drag, startPoint x: 595, startPoint y: 177, endPoint x: 596, endPoint y: 201, distance: 24.7
click at [595, 188] on ngb-datepicker "Jan Feb Mar Apr May Jun [DATE] Aug Sep Oct Nov [DATE] 2016 2017 2018 2019 2020 …" at bounding box center [682, 257] width 207 height 236
click at [659, 257] on div "10" at bounding box center [654, 243] width 28 height 28
type input "[DATE]"
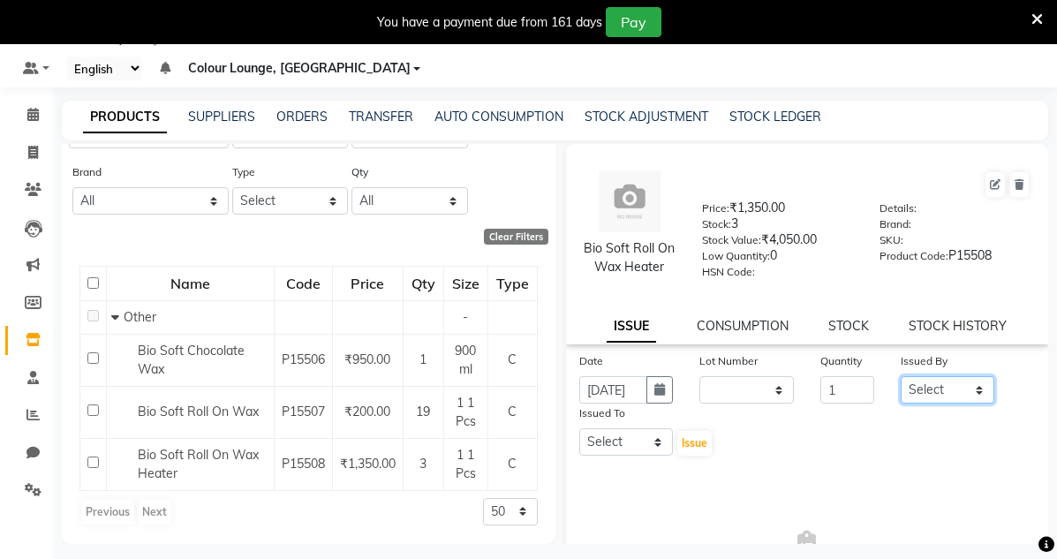
scroll to position [0, 0]
drag, startPoint x: 937, startPoint y: 411, endPoint x: 936, endPoint y: 398, distance: 13.3
click at [936, 403] on select "Select Admin Admin [PERSON_NAME] [PERSON_NAME] Colour Lounge, [GEOGRAPHIC_DATA]…" at bounding box center [947, 389] width 94 height 27
select select "70112"
click at [900, 393] on select "Select Admin Admin [PERSON_NAME] [PERSON_NAME] Colour Lounge, [GEOGRAPHIC_DATA]…" at bounding box center [947, 389] width 94 height 27
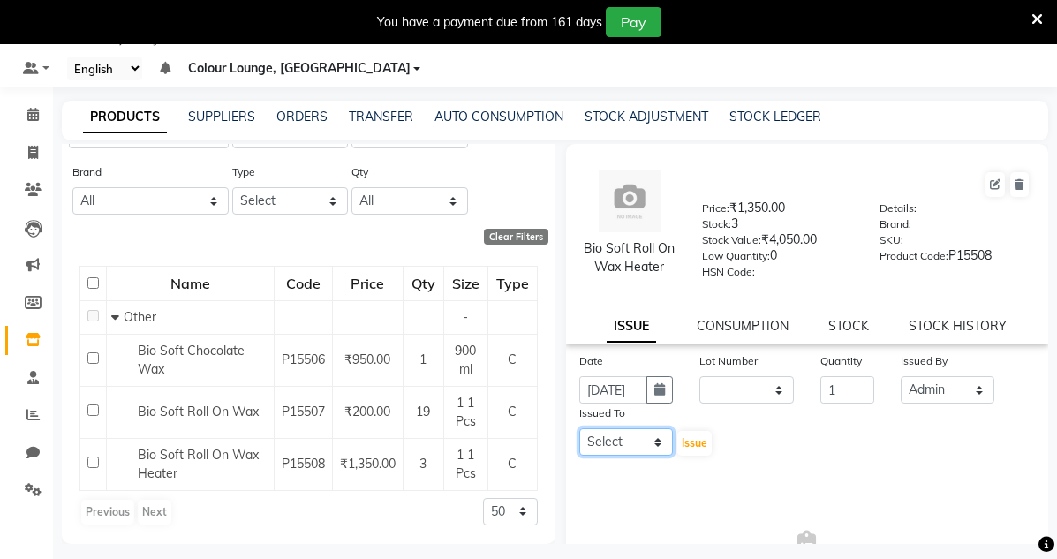
click at [615, 456] on select "Select Admin Admin [PERSON_NAME] [PERSON_NAME] Colour Lounge, [GEOGRAPHIC_DATA]…" at bounding box center [626, 441] width 94 height 27
select select "70112"
click at [579, 445] on select "Select Admin Admin [PERSON_NAME] [PERSON_NAME] Colour Lounge, [GEOGRAPHIC_DATA]…" at bounding box center [626, 441] width 94 height 27
click at [692, 449] on span "Issue" at bounding box center [695, 442] width 26 height 13
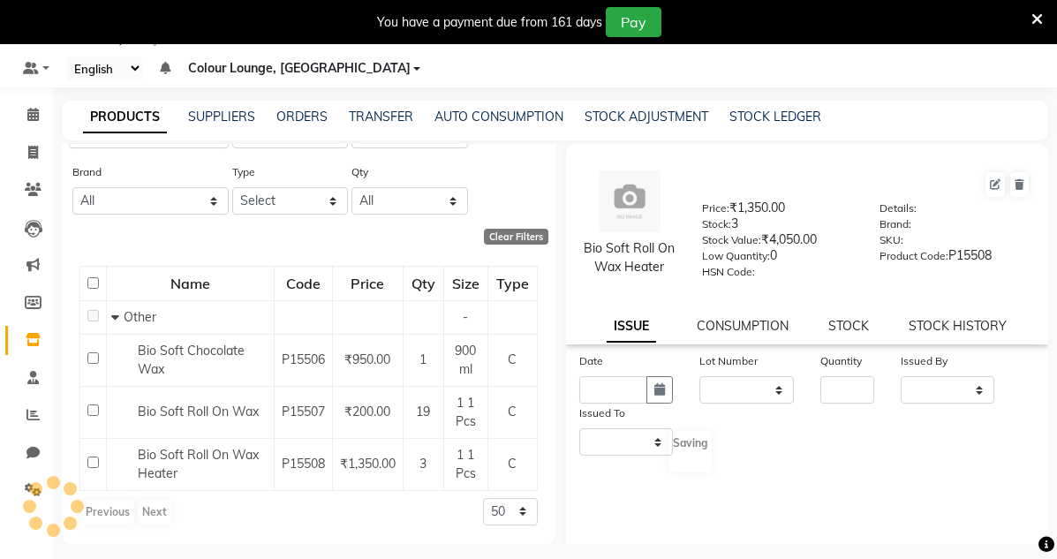
select select
